Goal: Task Accomplishment & Management: Manage account settings

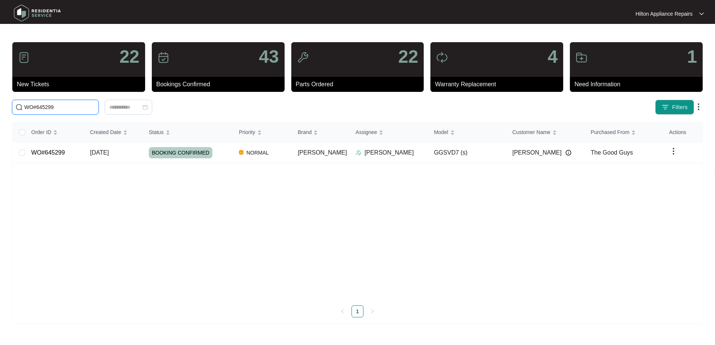
drag, startPoint x: 52, startPoint y: 109, endPoint x: -22, endPoint y: 96, distance: 75.1
click at [0, 96] on html "Hilton Appliance Repairs Hilton App... 22 New Tickets 43 Bookings Confirmed 22 …" at bounding box center [357, 172] width 715 height 345
paste input "4842"
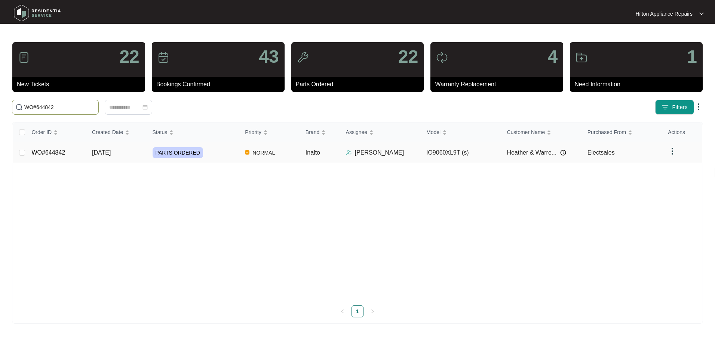
type input "WO#644842"
click at [101, 151] on span "[DATE]" at bounding box center [101, 153] width 19 height 6
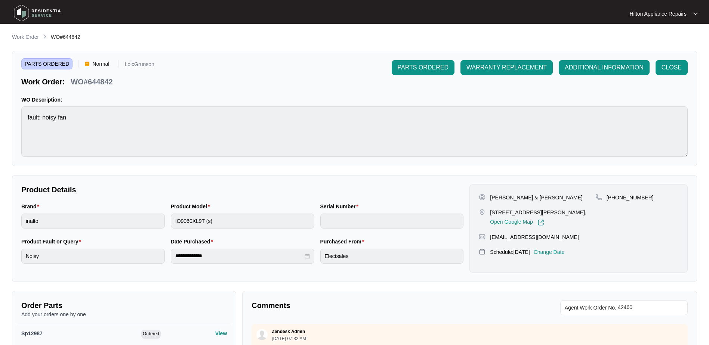
click at [559, 253] on p "Change Date" at bounding box center [549, 252] width 31 height 7
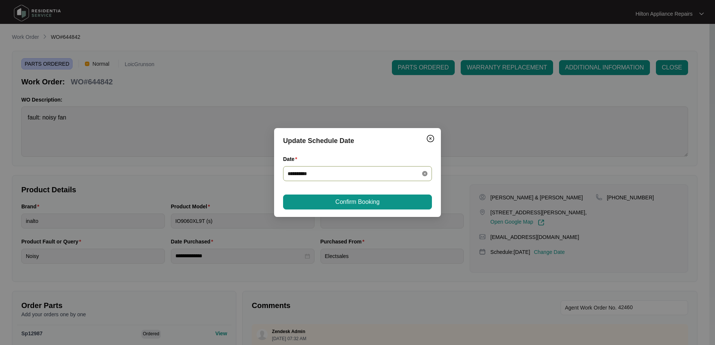
click at [426, 172] on icon "close-circle" at bounding box center [424, 173] width 5 height 5
click at [423, 173] on div at bounding box center [357, 174] width 140 height 8
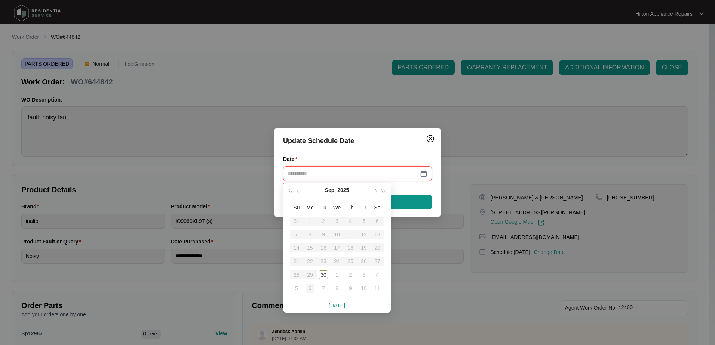
type input "**********"
click at [309, 289] on div "6" at bounding box center [309, 288] width 9 height 9
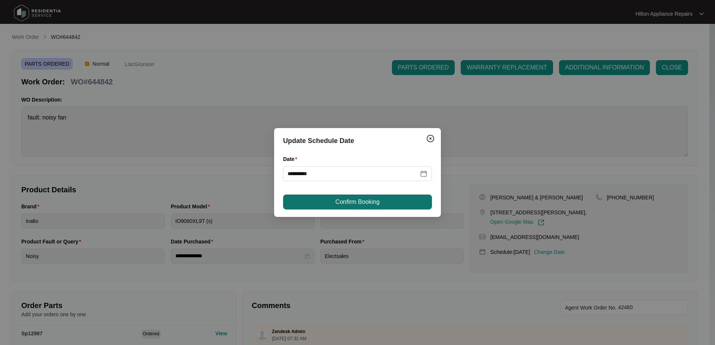
click at [346, 202] on span "Confirm Booking" at bounding box center [357, 202] width 44 height 9
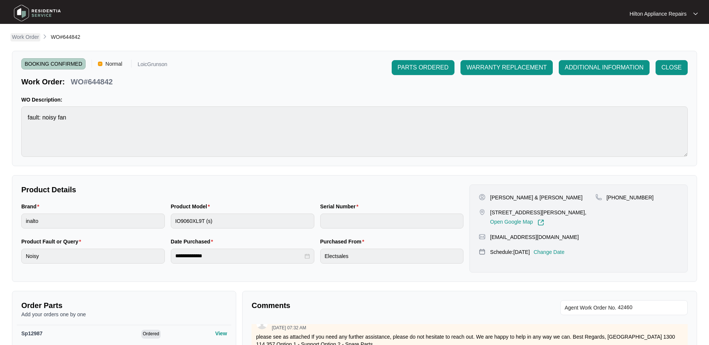
click at [24, 38] on p "Work Order" at bounding box center [25, 36] width 27 height 7
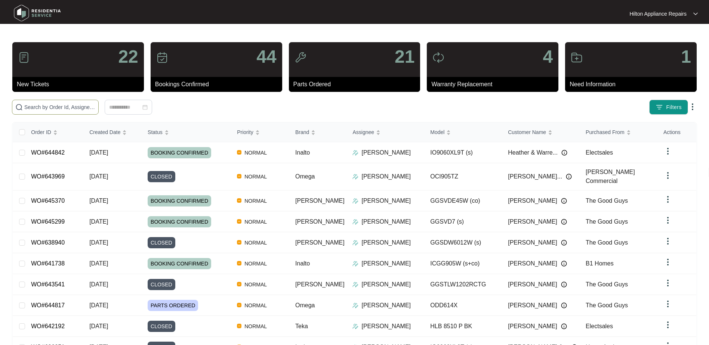
click at [35, 104] on input "text" at bounding box center [59, 107] width 71 height 8
paste input "WO#646259"
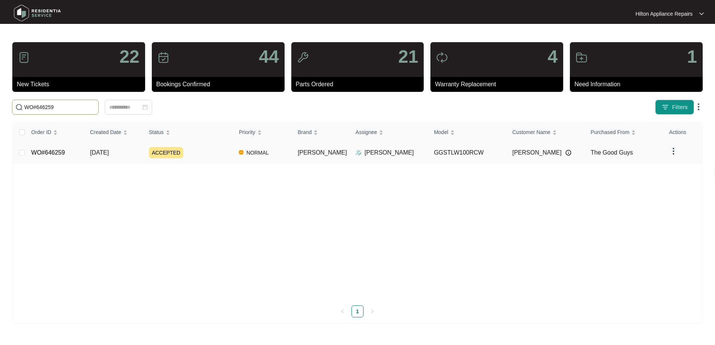
type input "WO#646259"
click at [106, 150] on span "[DATE]" at bounding box center [99, 153] width 19 height 6
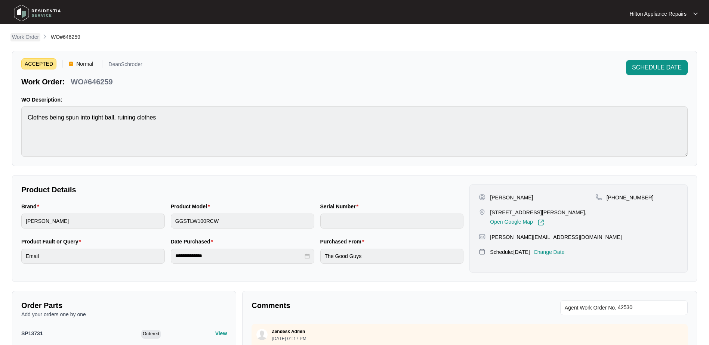
click at [24, 35] on p "Work Order" at bounding box center [25, 36] width 27 height 7
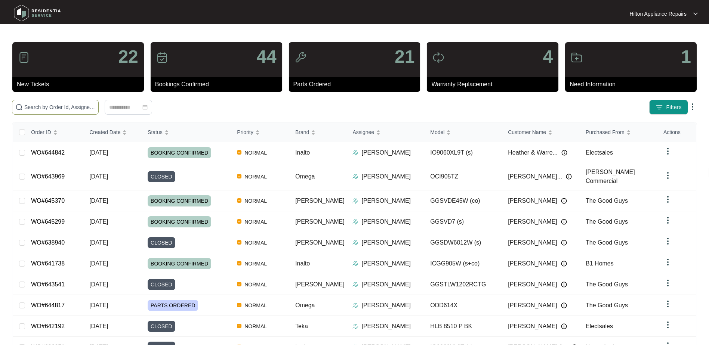
click at [40, 112] on span at bounding box center [55, 107] width 87 height 15
paste input "WO#643651"
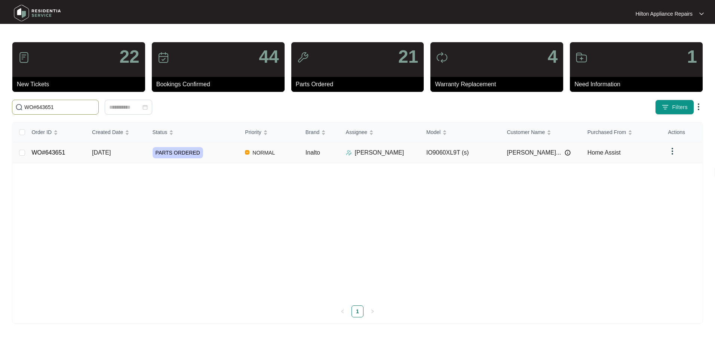
type input "WO#643651"
click at [110, 153] on span "[DATE]" at bounding box center [101, 153] width 19 height 6
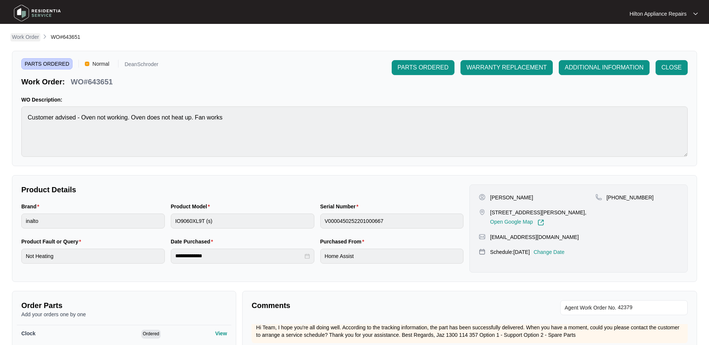
click at [27, 37] on p "Work Order" at bounding box center [25, 36] width 27 height 7
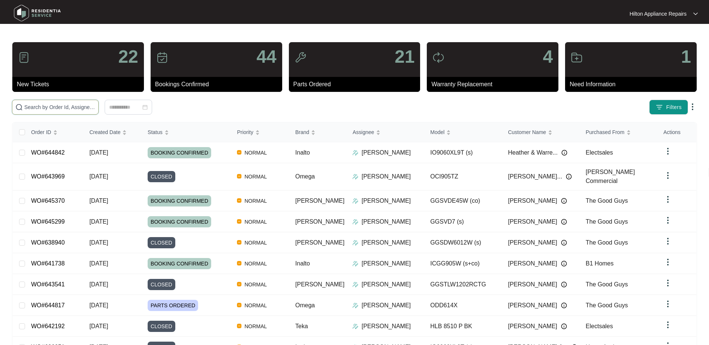
click at [40, 107] on input "text" at bounding box center [59, 107] width 71 height 8
paste input "WO#643651"
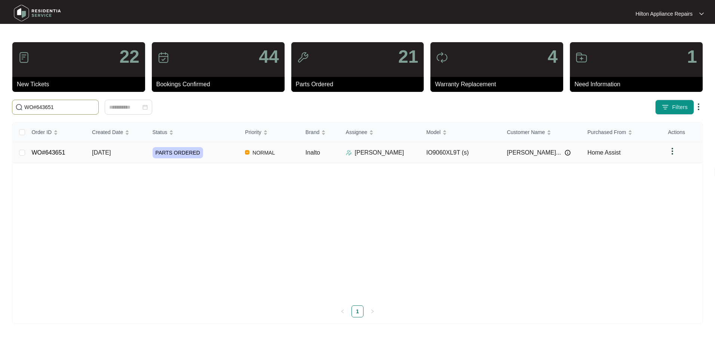
type input "WO#643651"
click at [111, 154] on span "[DATE]" at bounding box center [101, 153] width 19 height 6
